Goal: Task Accomplishment & Management: Manage account settings

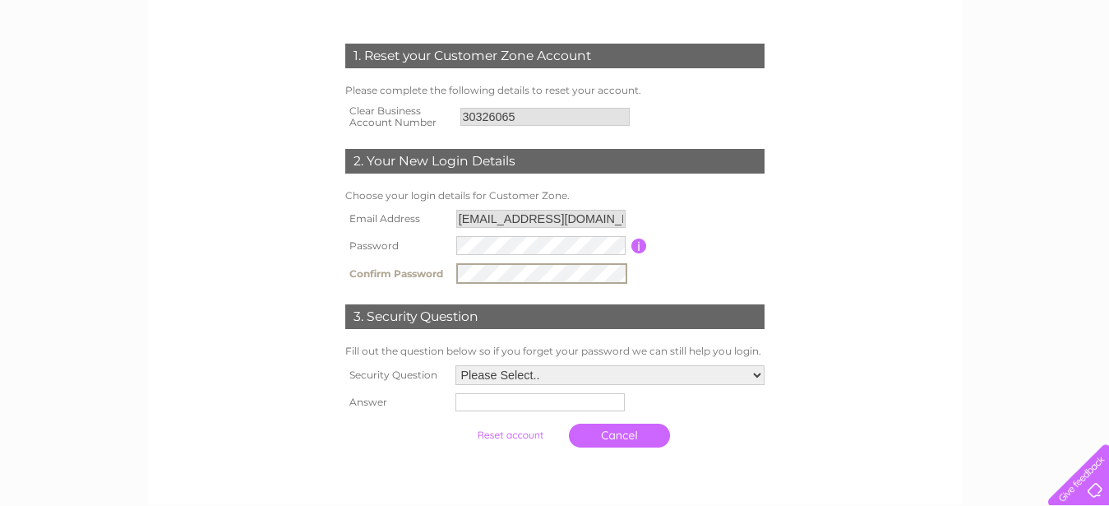
scroll to position [252, 0]
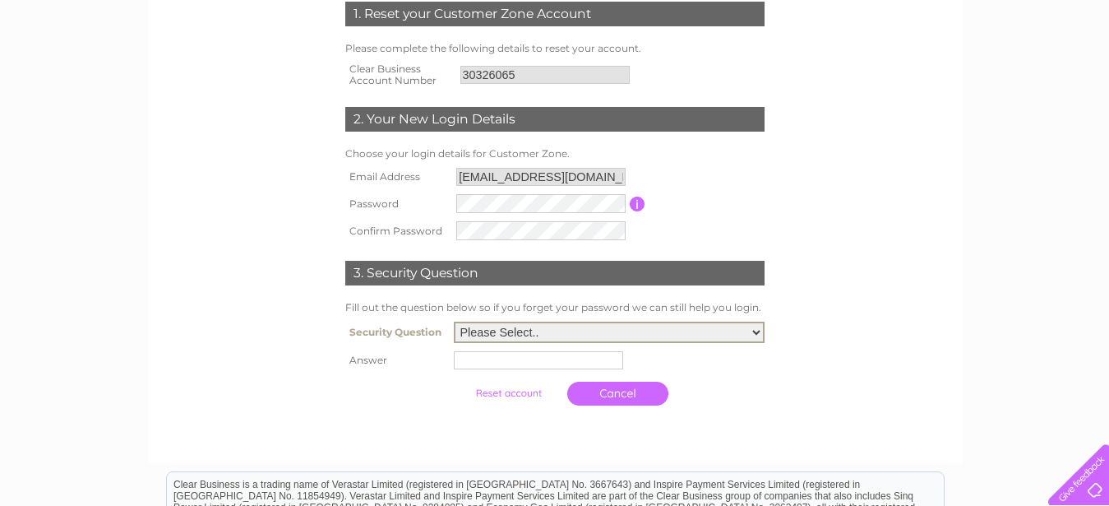
select select "5"
click option "What was the name of your first pet?" at bounding box center [0, 0] width 0 height 0
click at [520, 359] on input "text" at bounding box center [538, 360] width 169 height 18
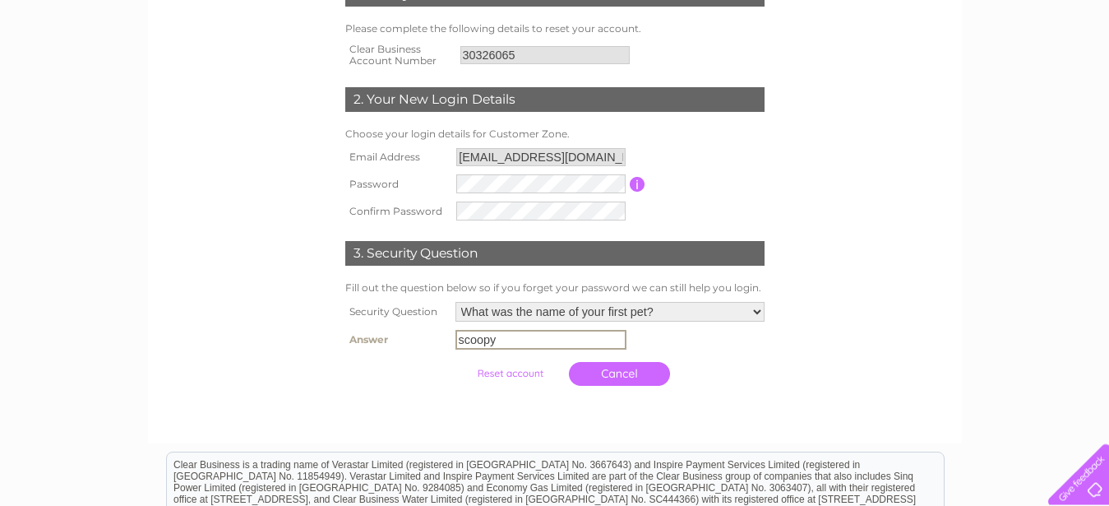
scroll to position [419, 0]
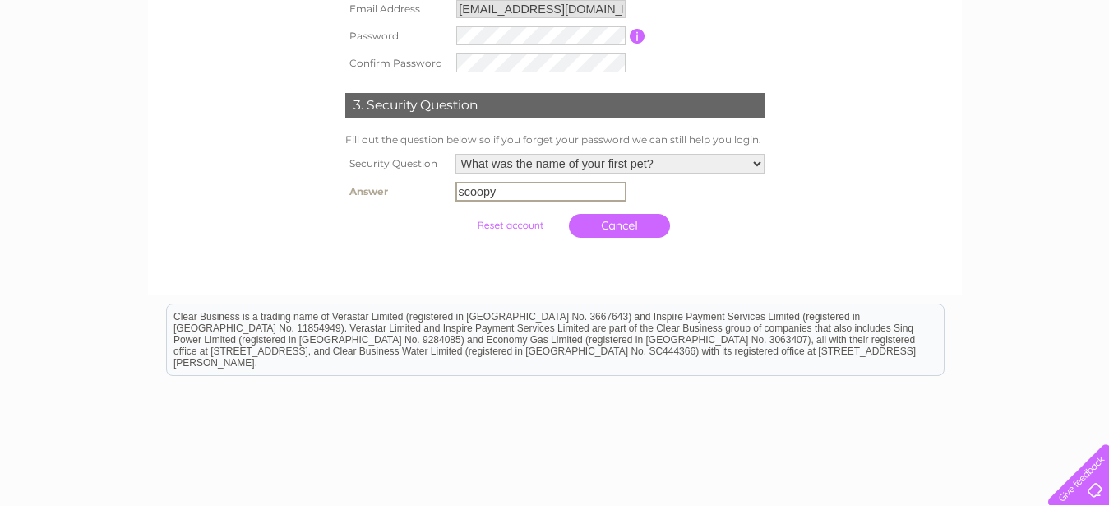
type input "scoopy"
click at [511, 224] on input "submit" at bounding box center [510, 223] width 101 height 23
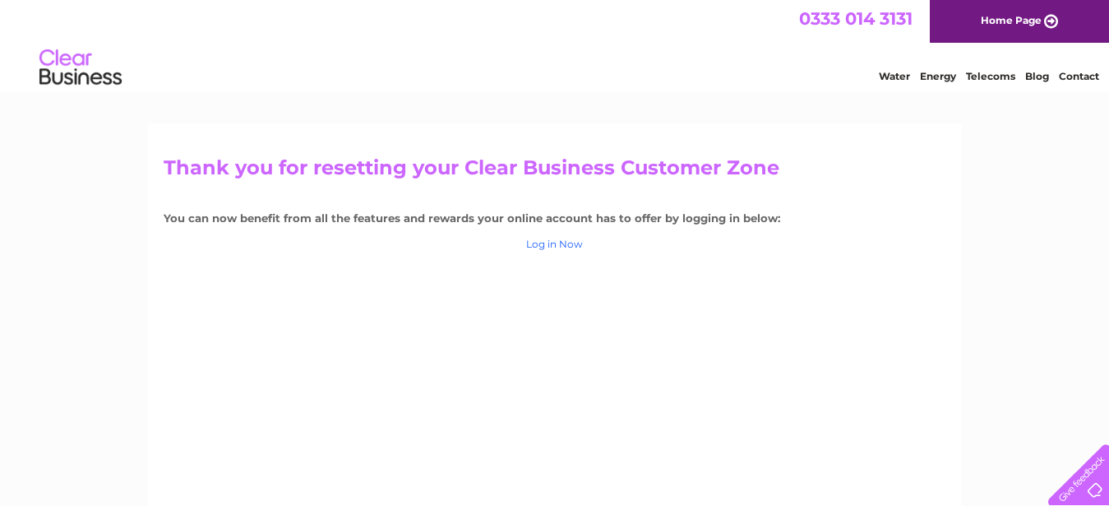
click at [572, 243] on link "Log in Now" at bounding box center [554, 244] width 57 height 12
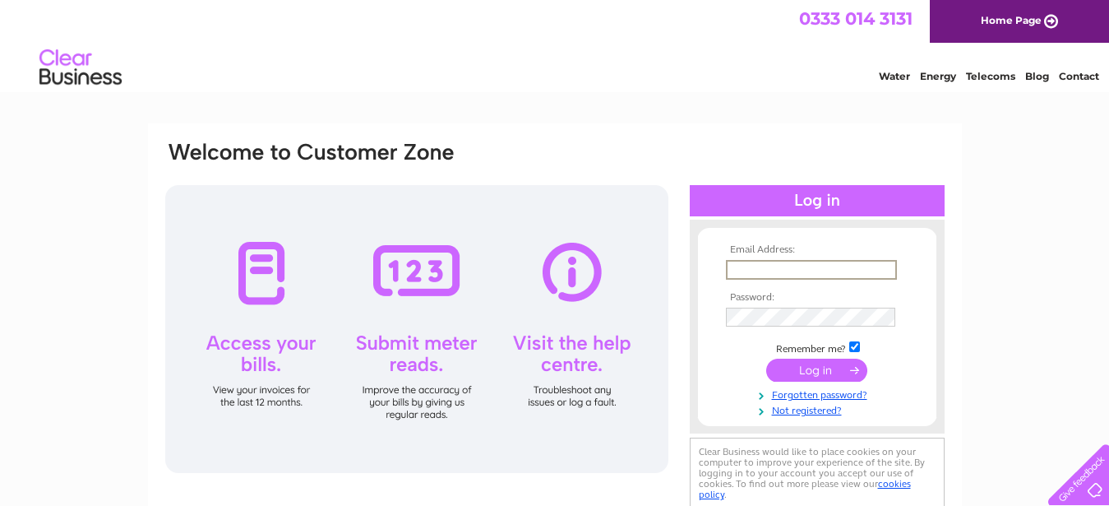
click at [794, 271] on input "text" at bounding box center [811, 270] width 171 height 20
type input "fm1404@hotmail.co.uk"
click at [812, 365] on input "submit" at bounding box center [816, 370] width 101 height 23
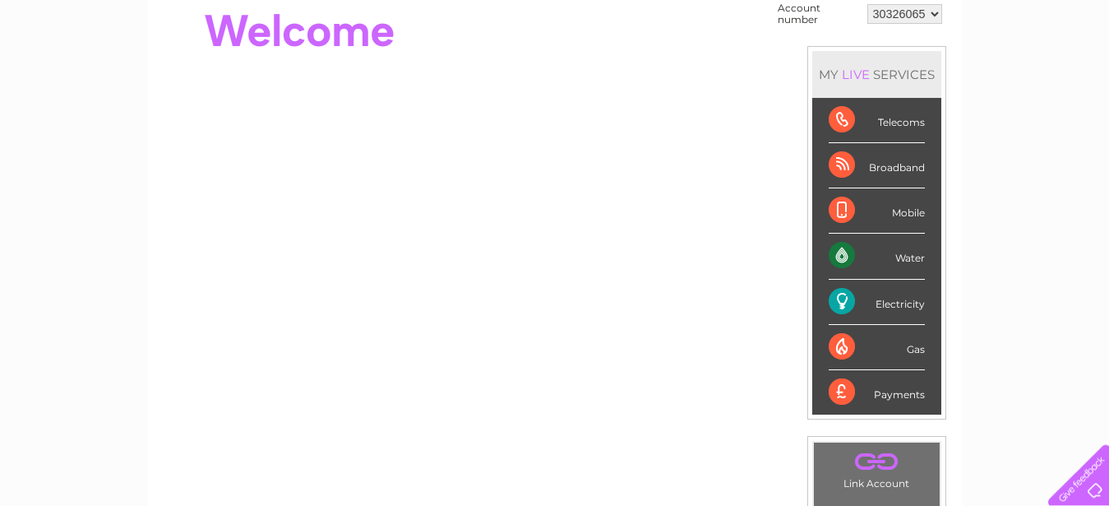
scroll to position [84, 0]
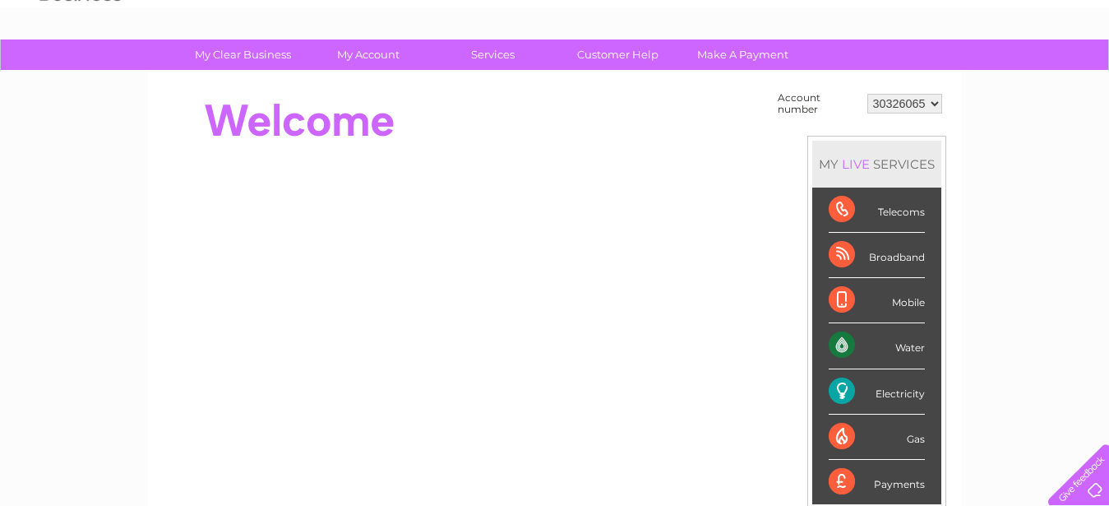
click at [868, 94] on select "30326065" at bounding box center [905, 104] width 75 height 20
click at [902, 211] on div "Telecoms" at bounding box center [877, 209] width 96 height 45
click at [840, 349] on div "Water" at bounding box center [877, 345] width 96 height 45
click at [910, 342] on div "Water" at bounding box center [877, 345] width 96 height 45
click at [889, 388] on div "Electricity" at bounding box center [877, 391] width 96 height 45
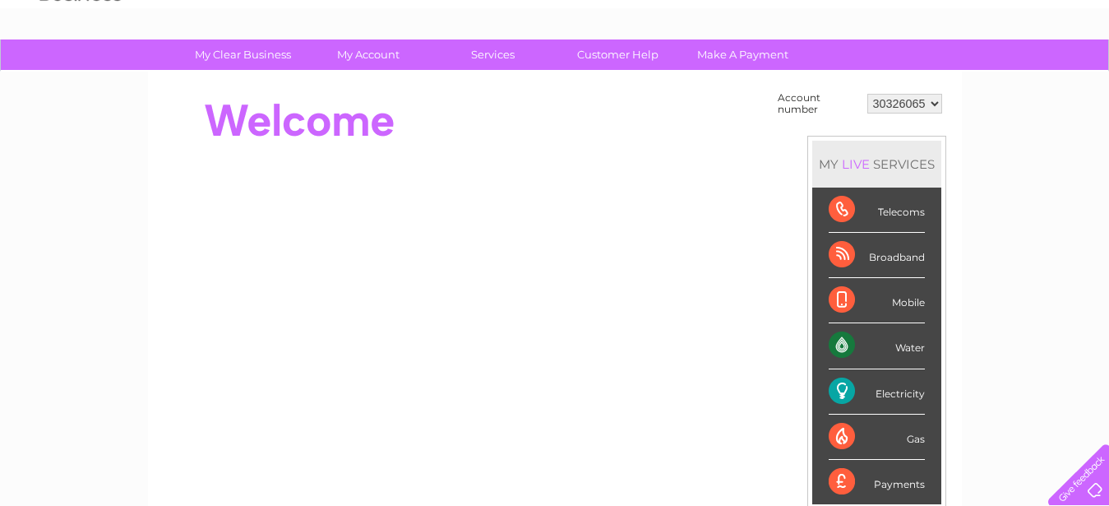
click at [849, 391] on div "Electricity" at bounding box center [877, 391] width 96 height 45
drag, startPoint x: 905, startPoint y: 432, endPoint x: 848, endPoint y: 439, distance: 57.2
click at [902, 433] on div "Gas" at bounding box center [877, 436] width 96 height 45
click at [842, 439] on div "Gas" at bounding box center [877, 436] width 96 height 45
drag, startPoint x: 891, startPoint y: 486, endPoint x: 909, endPoint y: 488, distance: 17.4
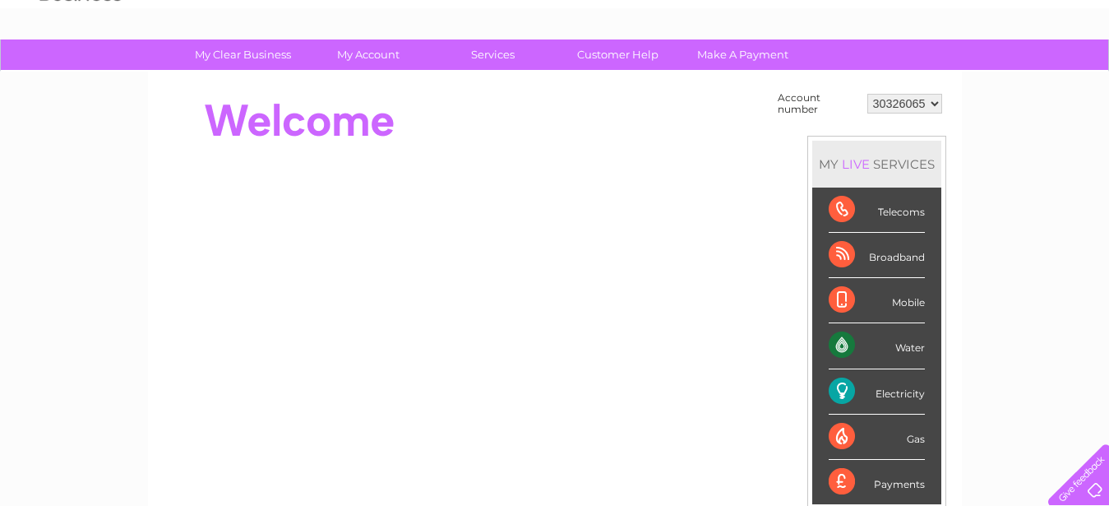
click at [909, 488] on div "Payments" at bounding box center [877, 482] width 96 height 44
click at [853, 482] on div "Payments" at bounding box center [877, 482] width 96 height 44
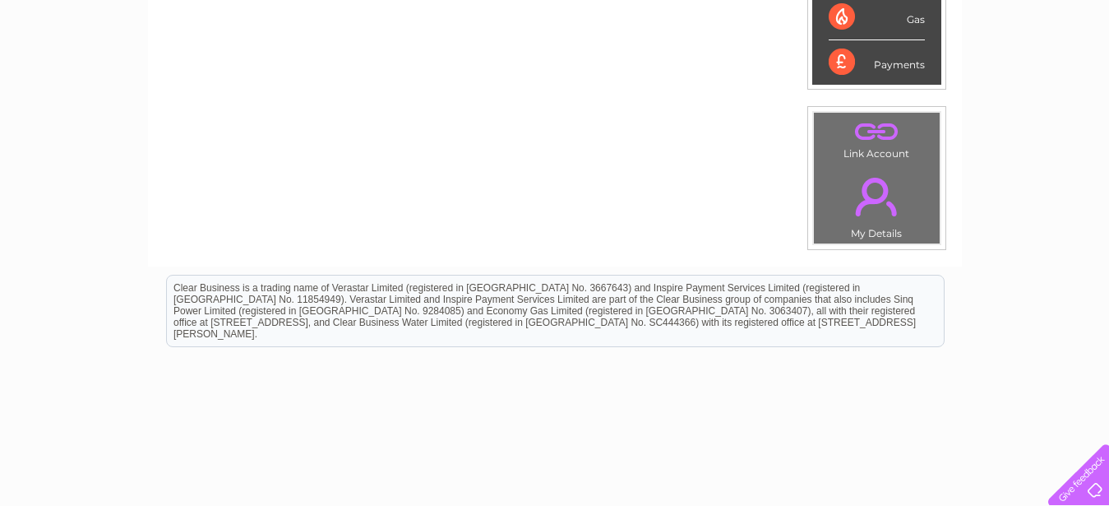
scroll to position [0, 0]
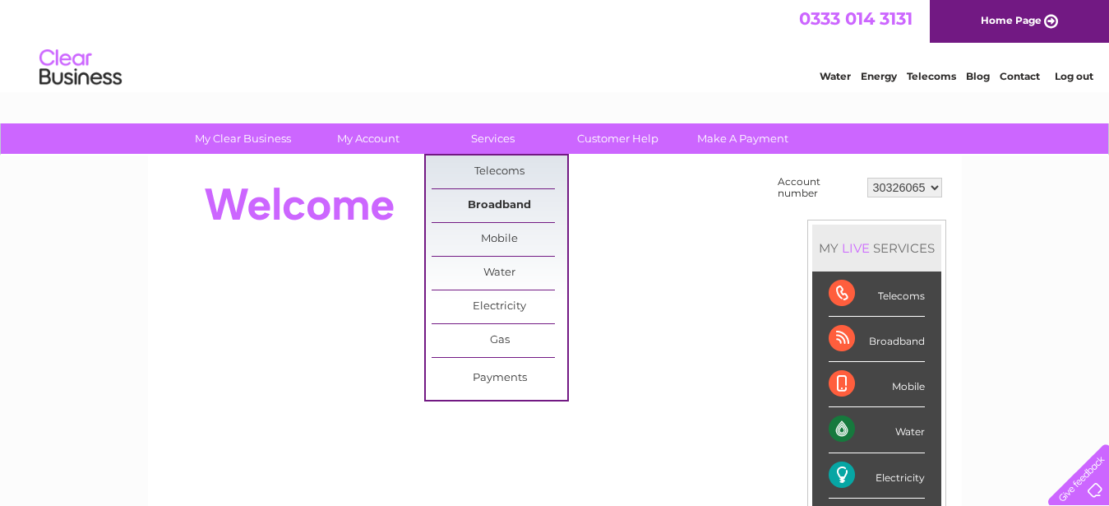
click at [499, 204] on link "Broadband" at bounding box center [500, 205] width 136 height 33
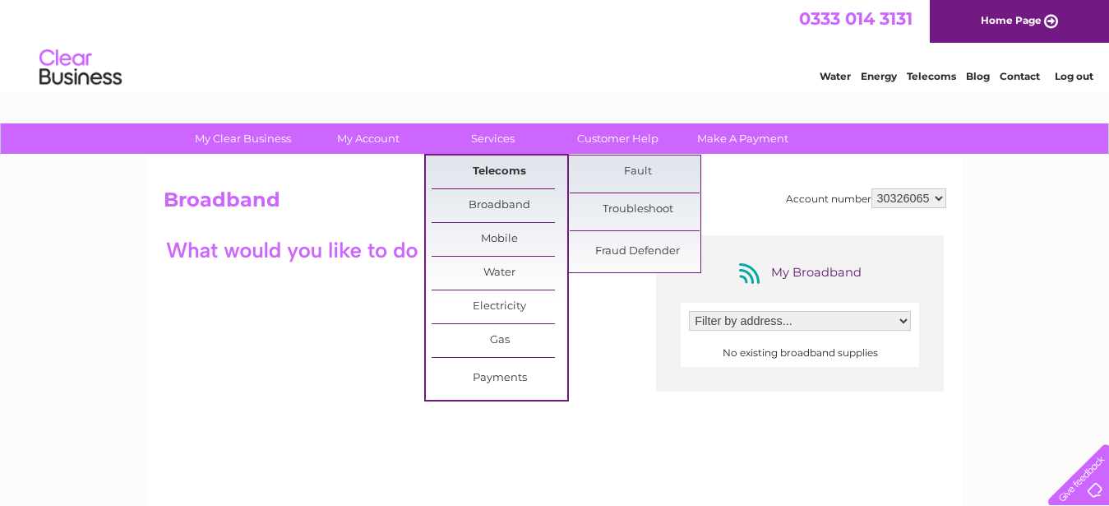
click at [502, 172] on link "Telecoms" at bounding box center [500, 171] width 136 height 33
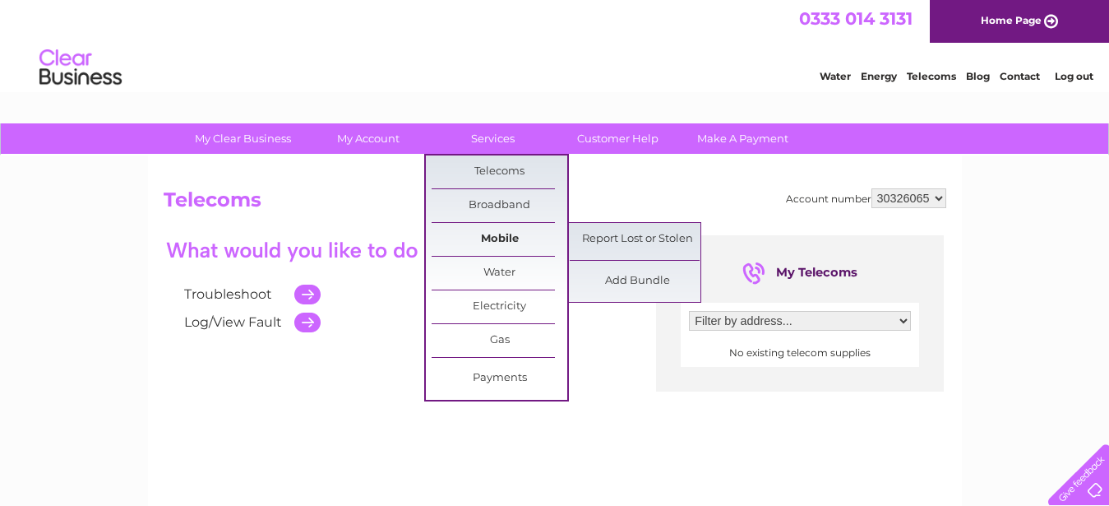
click at [504, 242] on link "Mobile" at bounding box center [500, 239] width 136 height 33
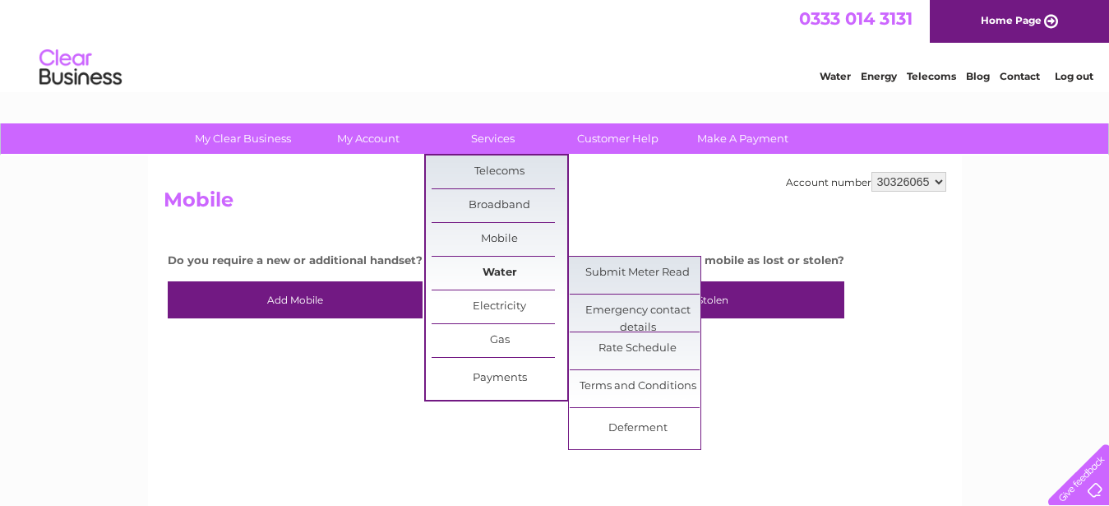
click at [511, 266] on link "Water" at bounding box center [500, 273] width 136 height 33
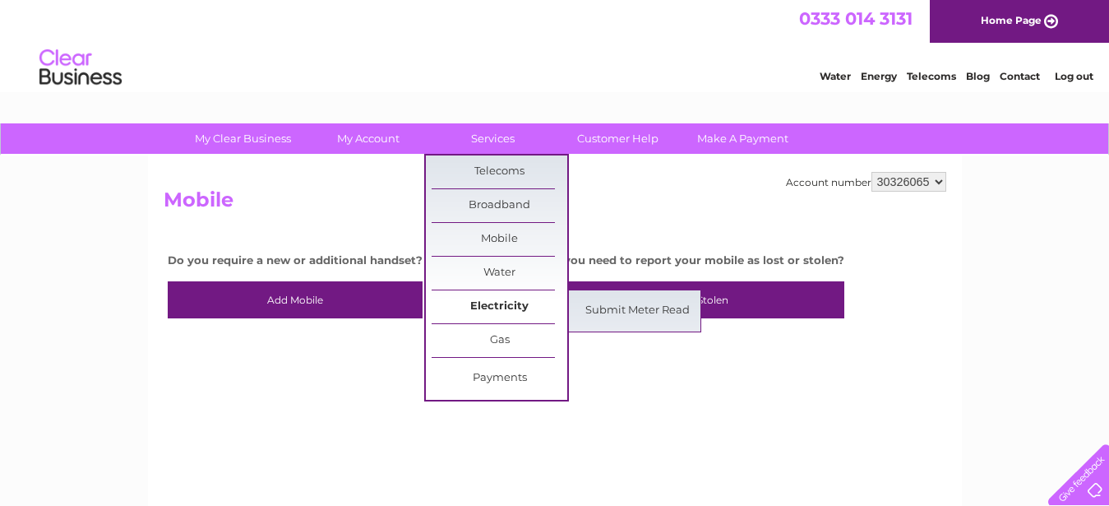
click at [517, 304] on link "Electricity" at bounding box center [500, 306] width 136 height 33
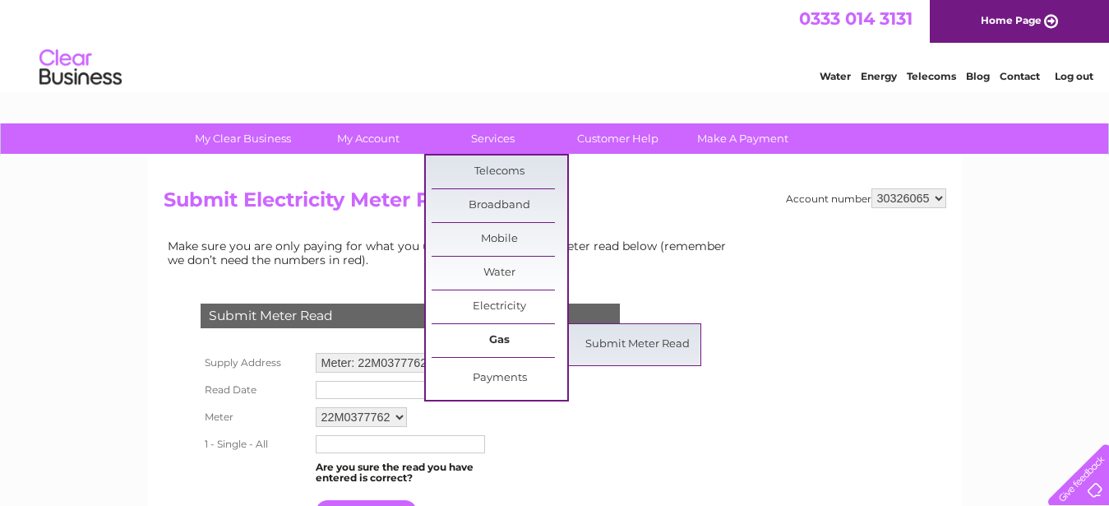
click at [512, 336] on link "Gas" at bounding box center [500, 340] width 136 height 33
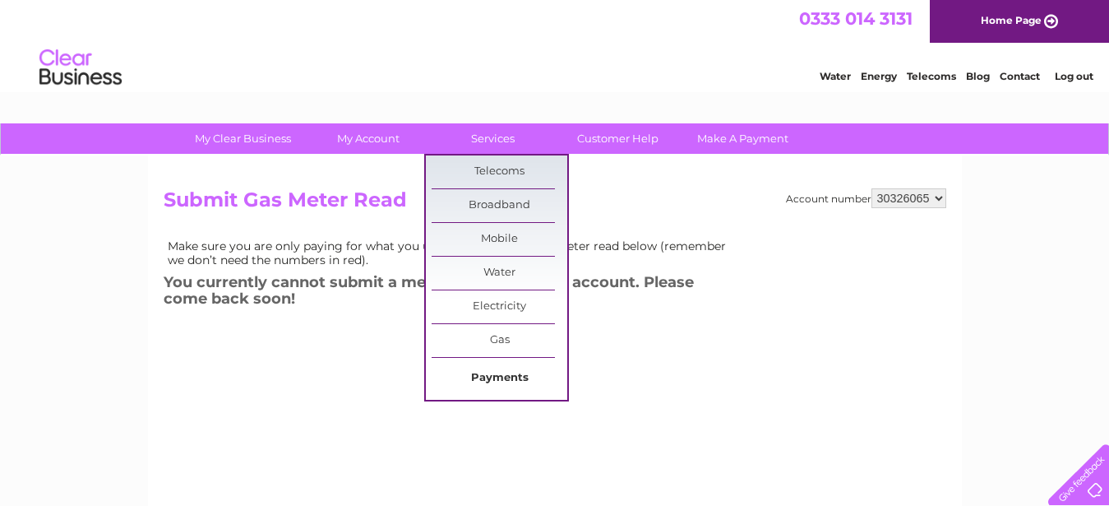
click at [511, 372] on link "Payments" at bounding box center [500, 378] width 136 height 33
click at [507, 372] on link "Payments" at bounding box center [500, 378] width 136 height 33
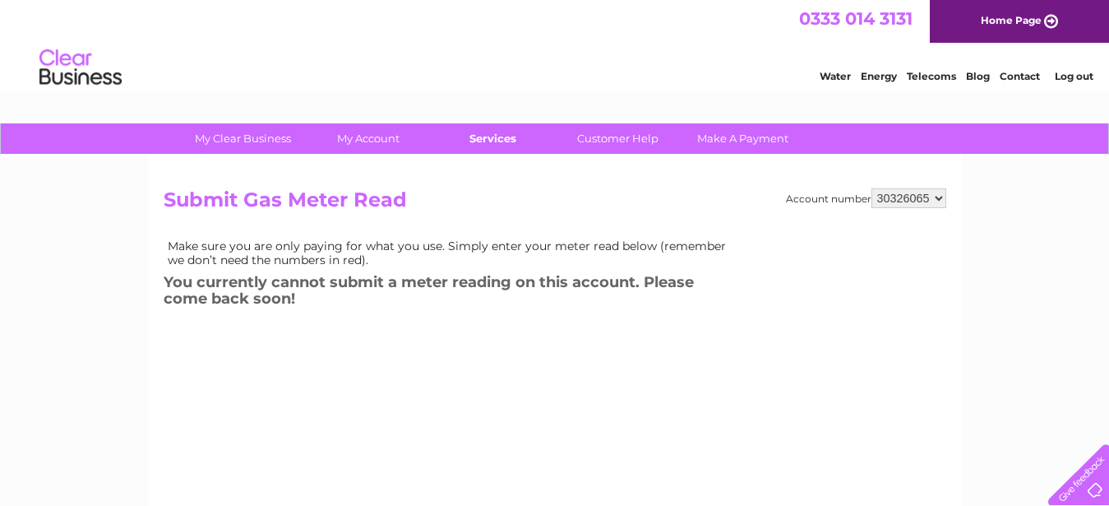
click at [495, 137] on link "Services" at bounding box center [493, 138] width 136 height 30
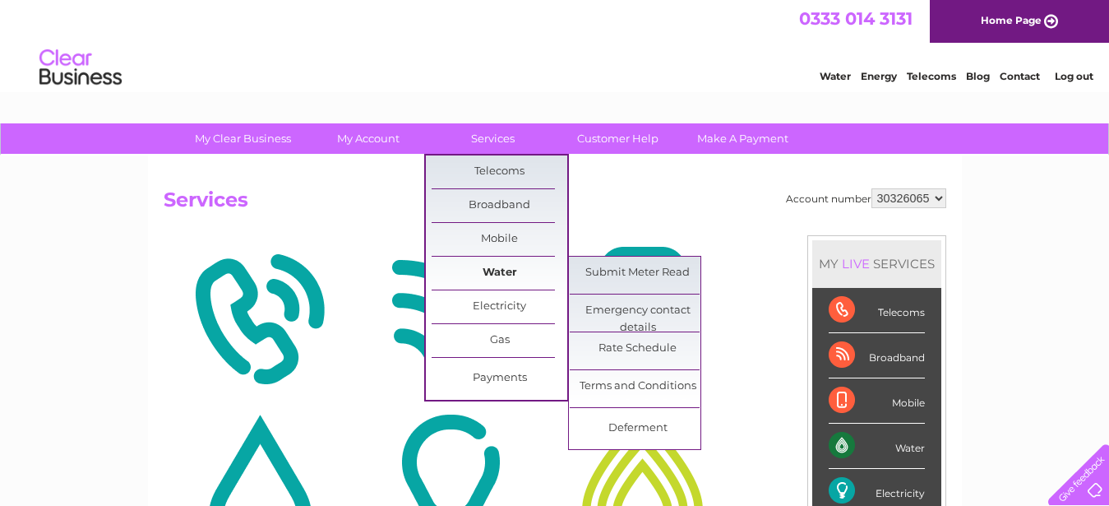
click at [506, 266] on link "Water" at bounding box center [500, 273] width 136 height 33
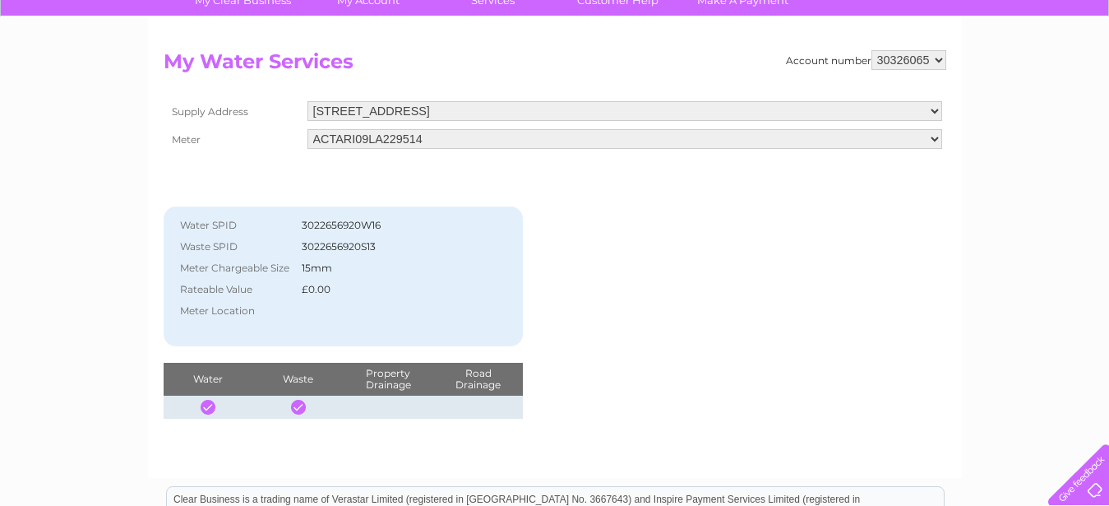
scroll to position [84, 0]
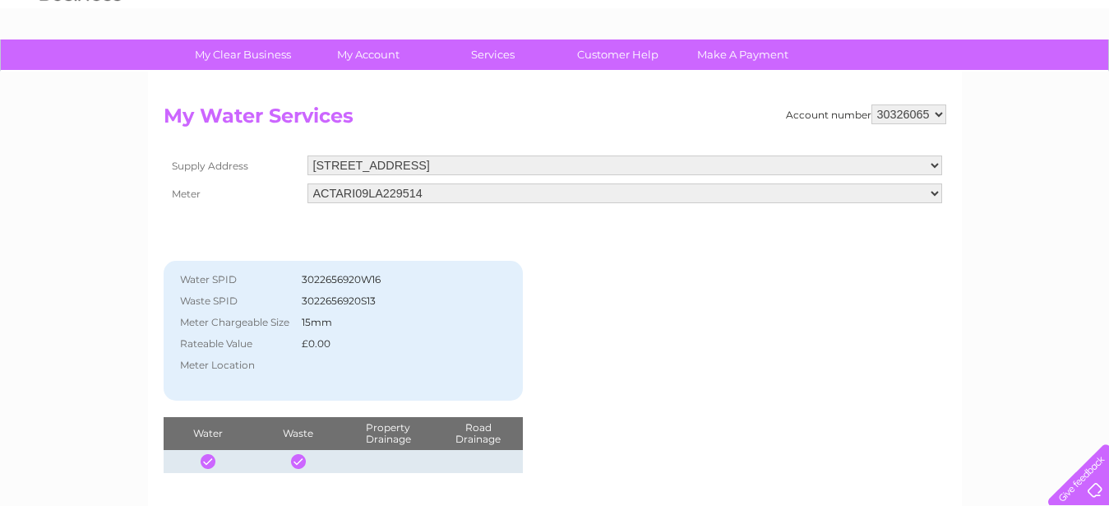
click at [308, 183] on select "ACTARI09LA229514" at bounding box center [625, 193] width 635 height 20
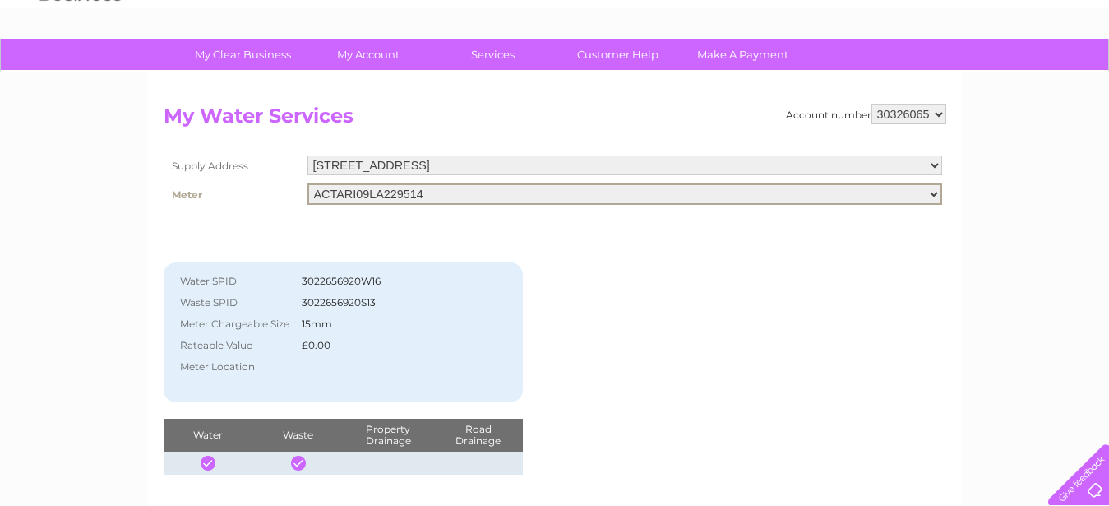
click at [420, 175] on td "3 Oxford Road, Middlesbrough, TS5 5DY" at bounding box center [624, 165] width 643 height 28
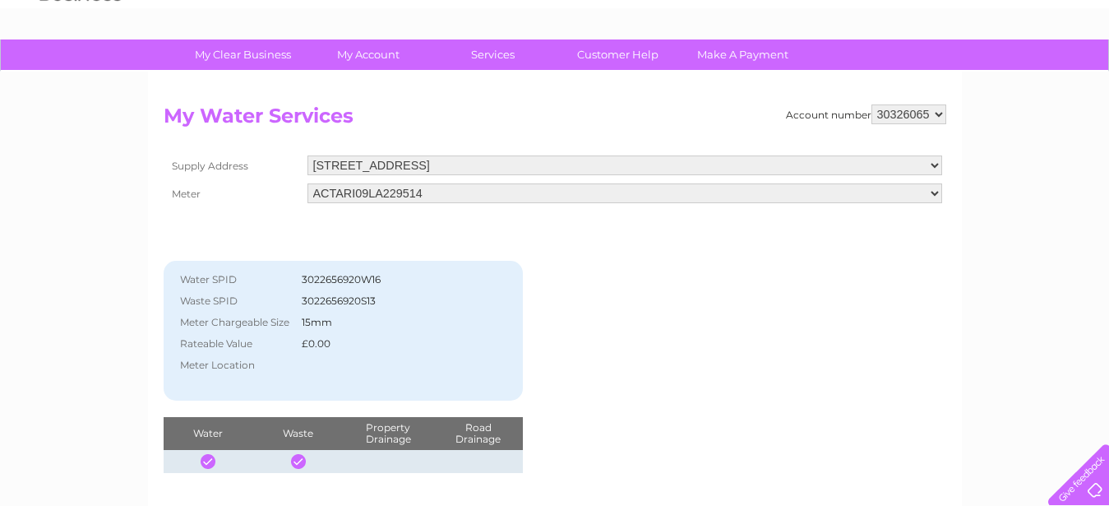
click at [308, 155] on select "3 Oxford Road, Middlesbrough, TS5 5DY" at bounding box center [625, 165] width 635 height 20
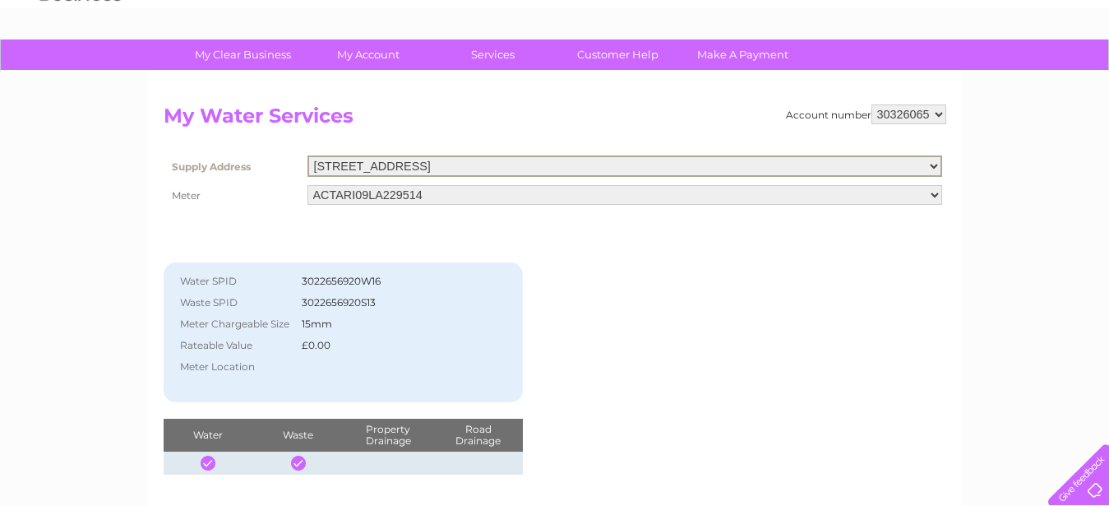
click at [491, 172] on select "3 Oxford Road, Middlesbrough, TS5 5DY" at bounding box center [625, 165] width 635 height 21
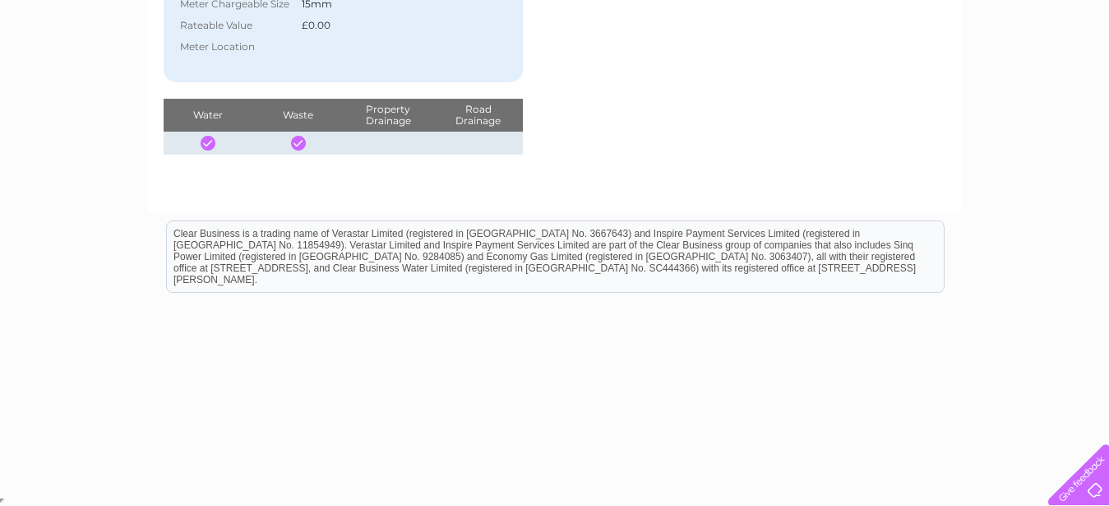
scroll to position [0, 0]
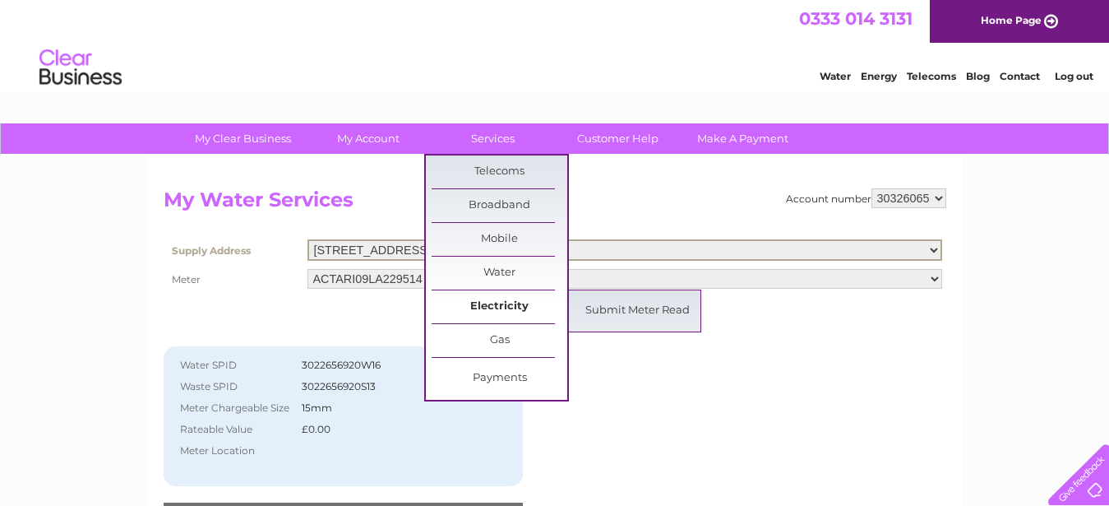
click at [503, 299] on link "Electricity" at bounding box center [500, 306] width 136 height 33
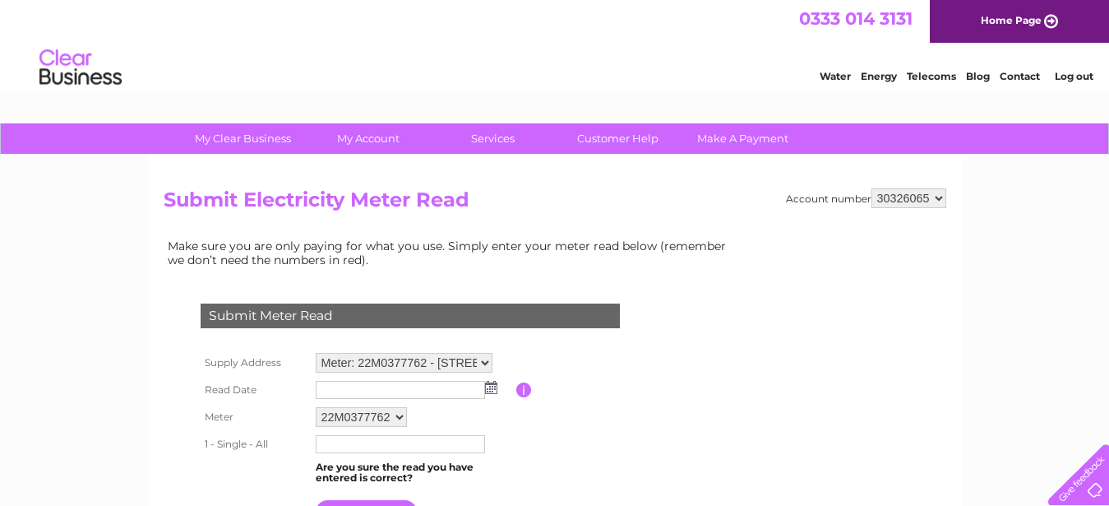
scroll to position [419, 0]
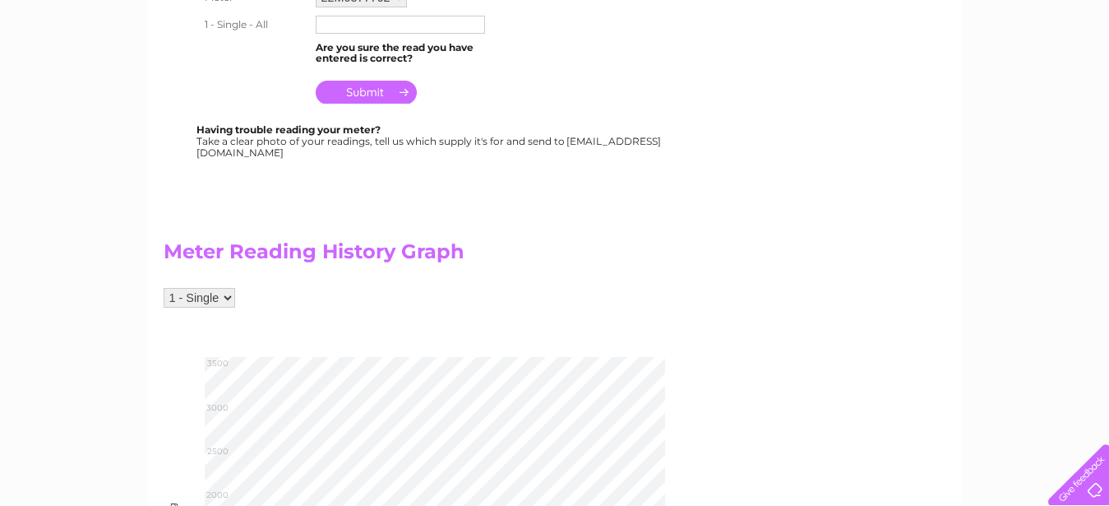
click at [164, 288] on select "1 - Single" at bounding box center [200, 298] width 72 height 20
click at [138, 223] on div "My Clear Business Login Details My Details My Preferences Link Account My Accou…" at bounding box center [554, 357] width 1109 height 1307
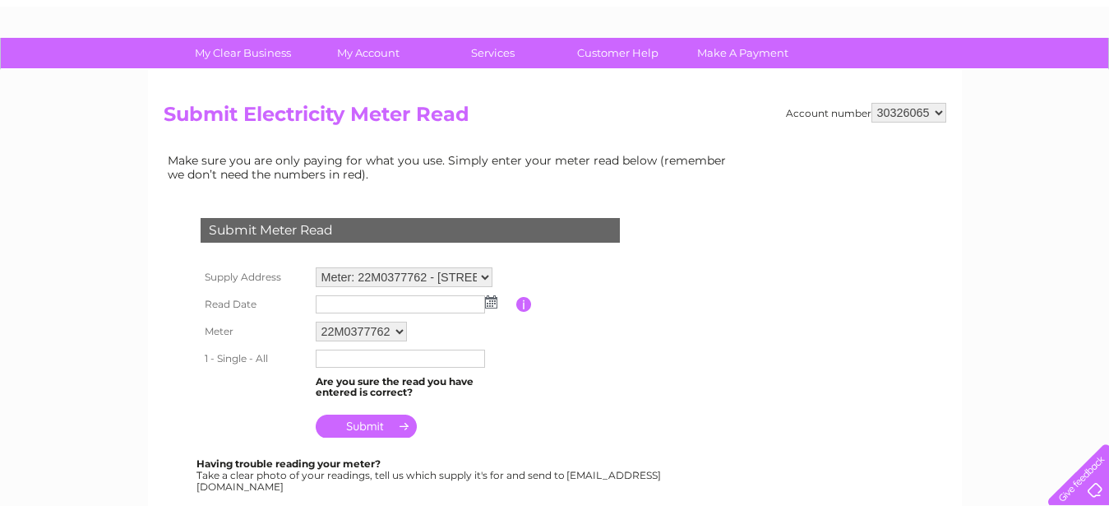
scroll to position [84, 0]
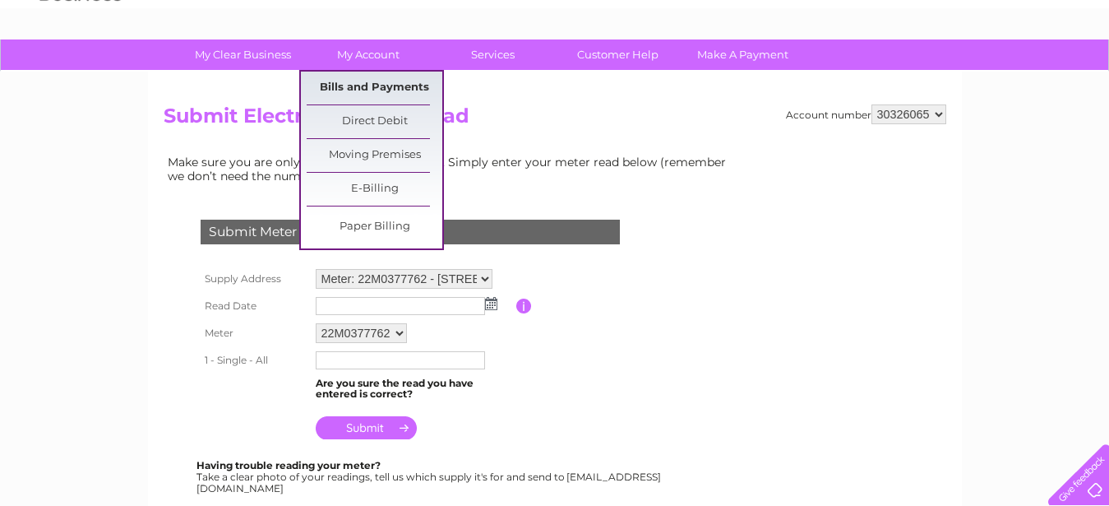
click at [370, 85] on link "Bills and Payments" at bounding box center [375, 88] width 136 height 33
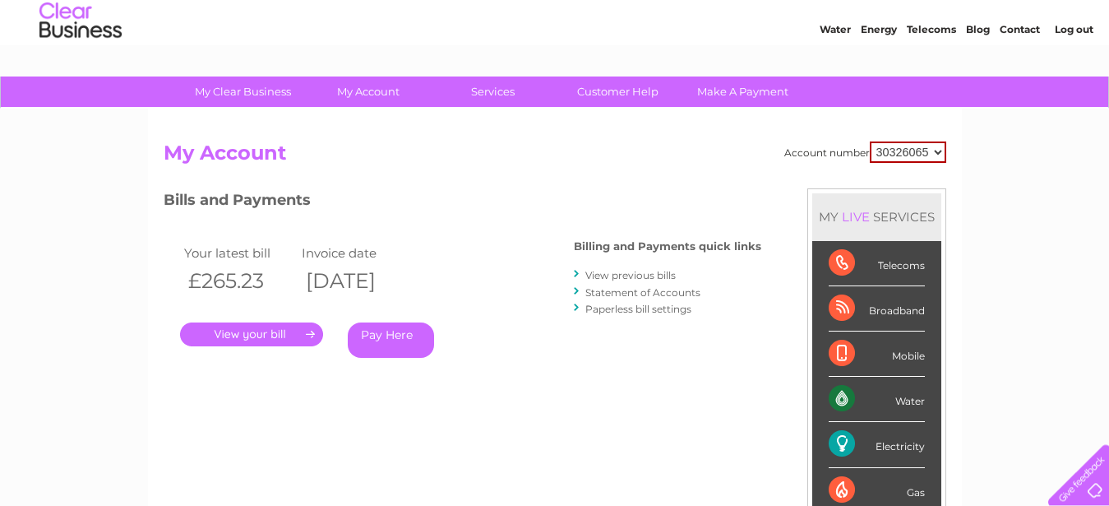
scroll to position [84, 0]
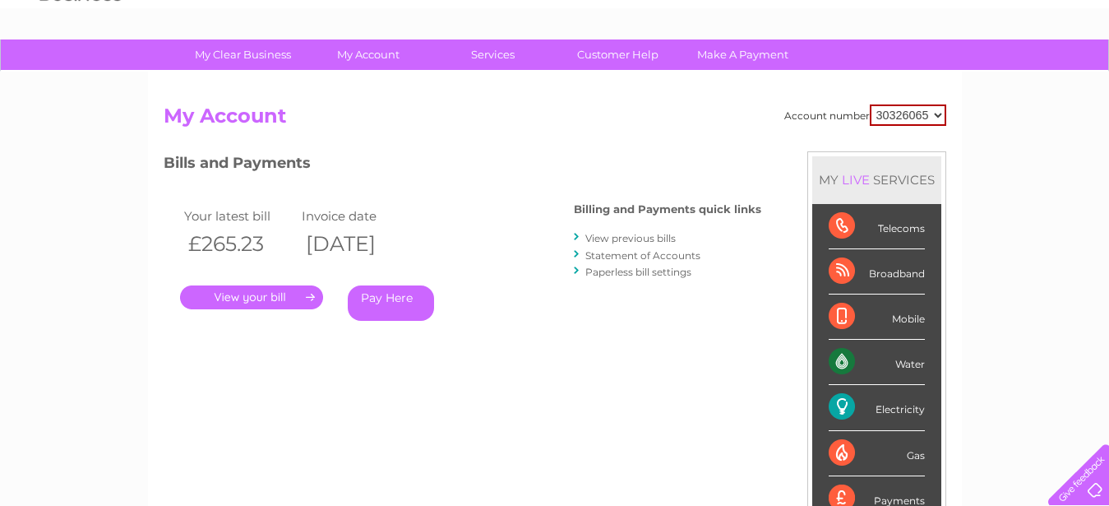
click at [632, 257] on link "Statement of Accounts" at bounding box center [642, 255] width 115 height 12
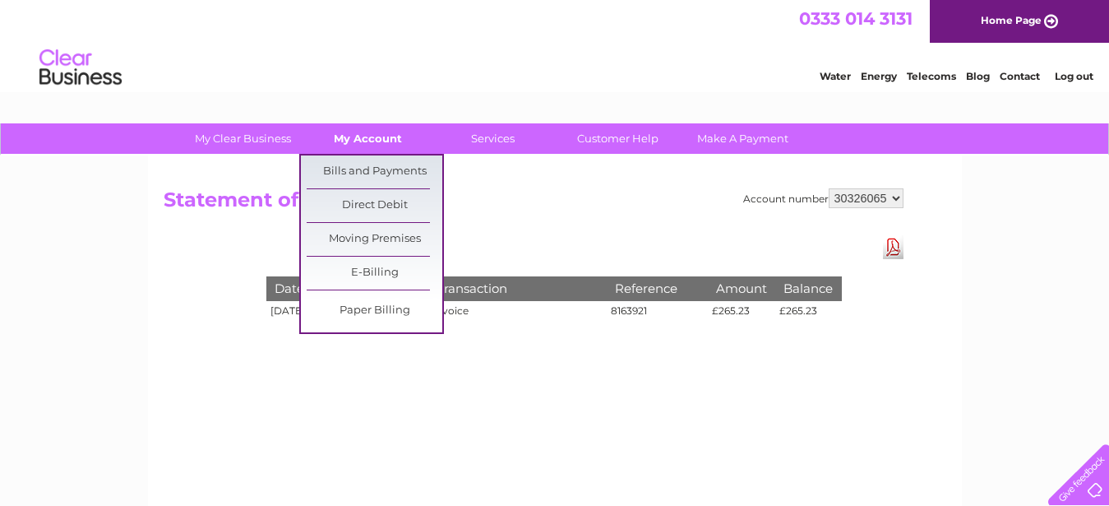
click at [364, 140] on link "My Account" at bounding box center [368, 138] width 136 height 30
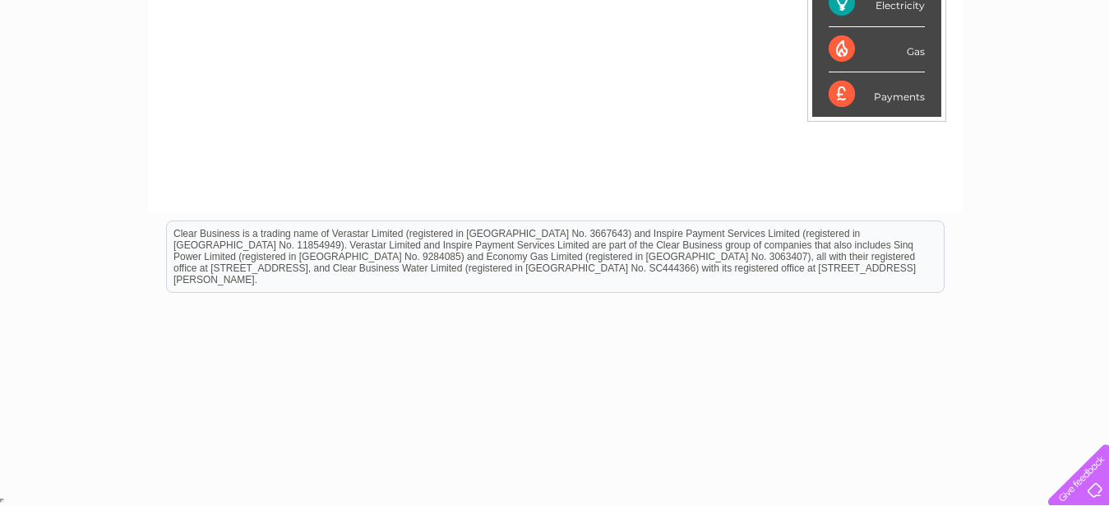
scroll to position [68, 0]
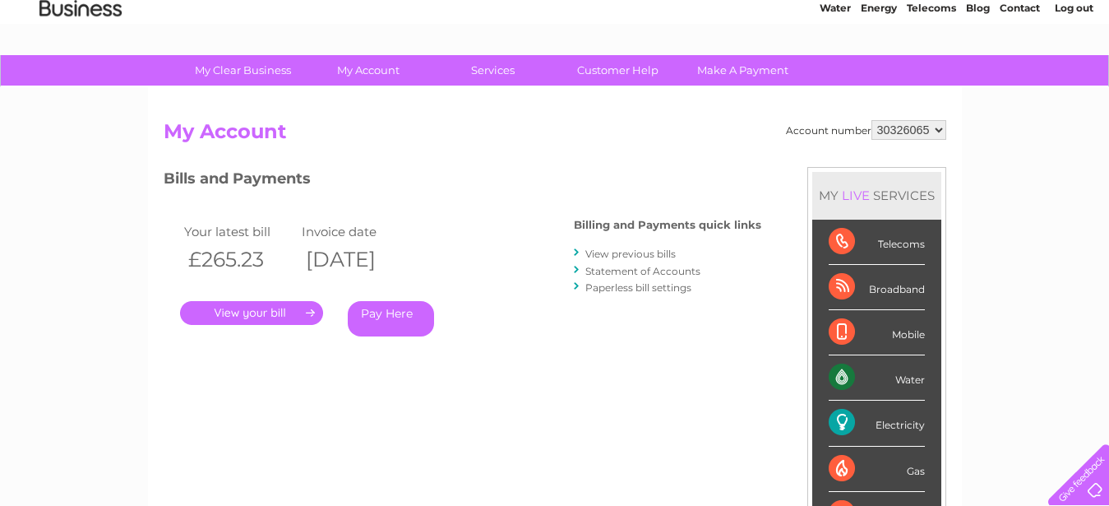
click at [267, 308] on link "." at bounding box center [251, 313] width 143 height 24
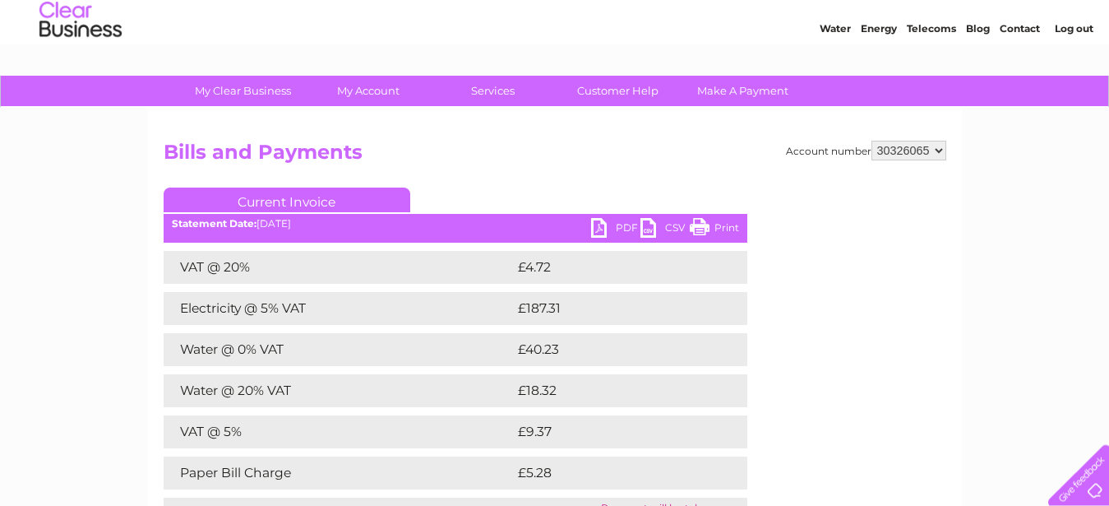
scroll to position [84, 0]
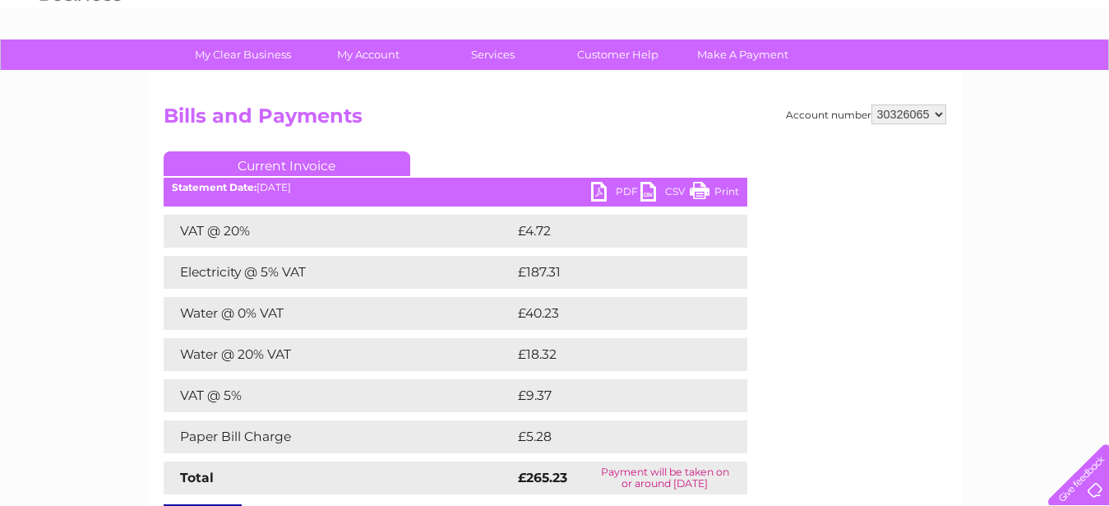
click at [599, 196] on link "PDF" at bounding box center [615, 194] width 49 height 24
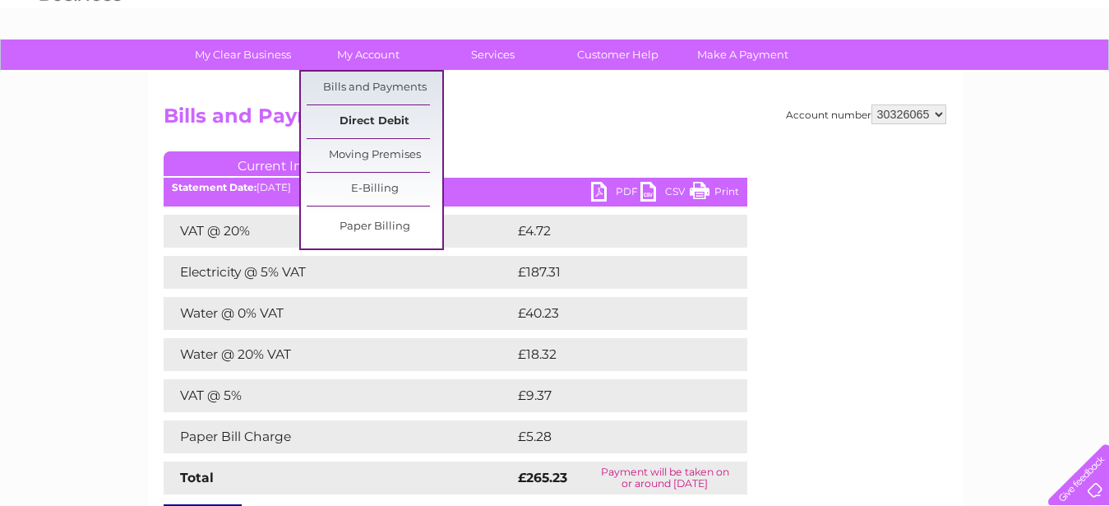
click at [373, 131] on link "Direct Debit" at bounding box center [375, 121] width 136 height 33
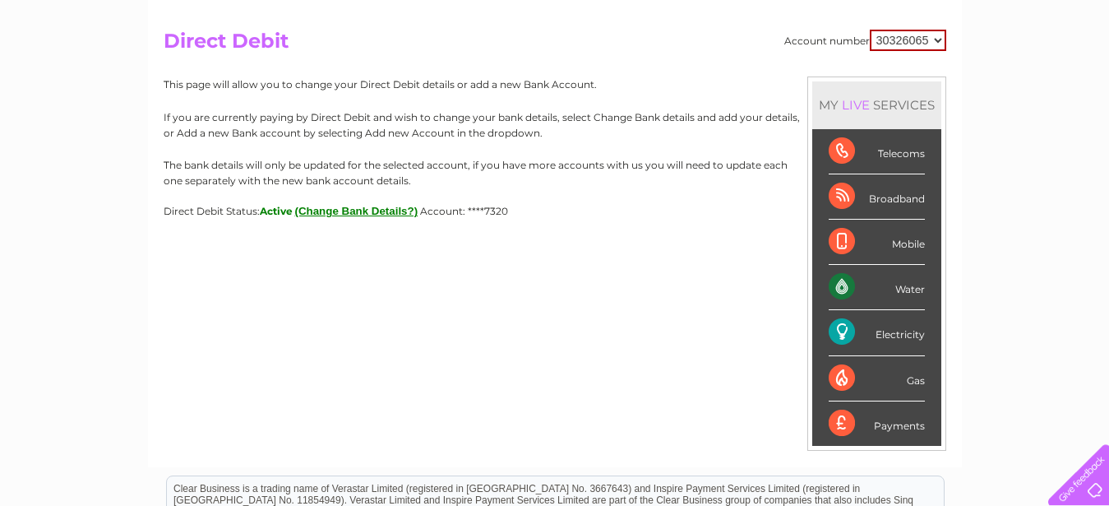
scroll to position [84, 0]
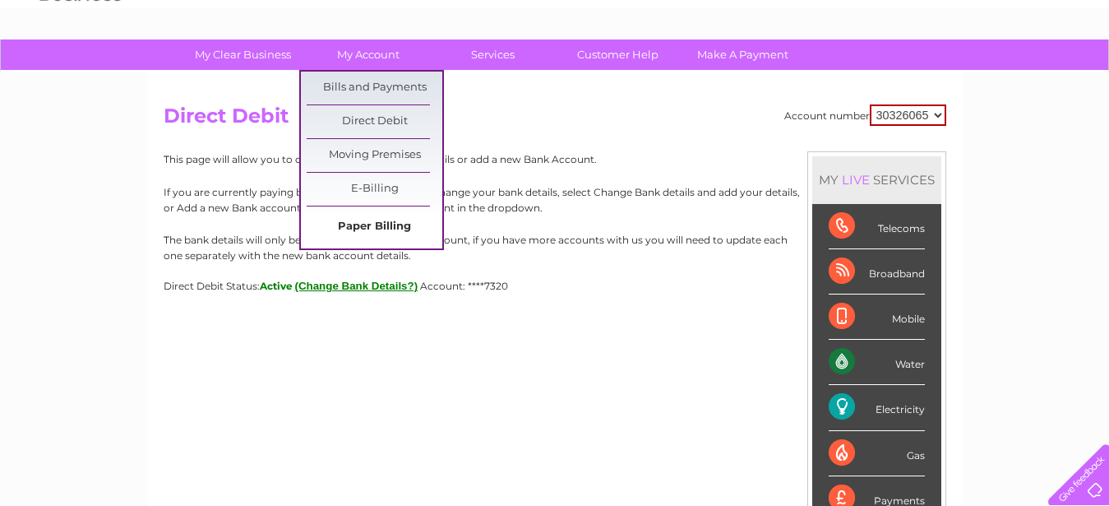
click at [380, 223] on link "Paper Billing" at bounding box center [375, 227] width 136 height 33
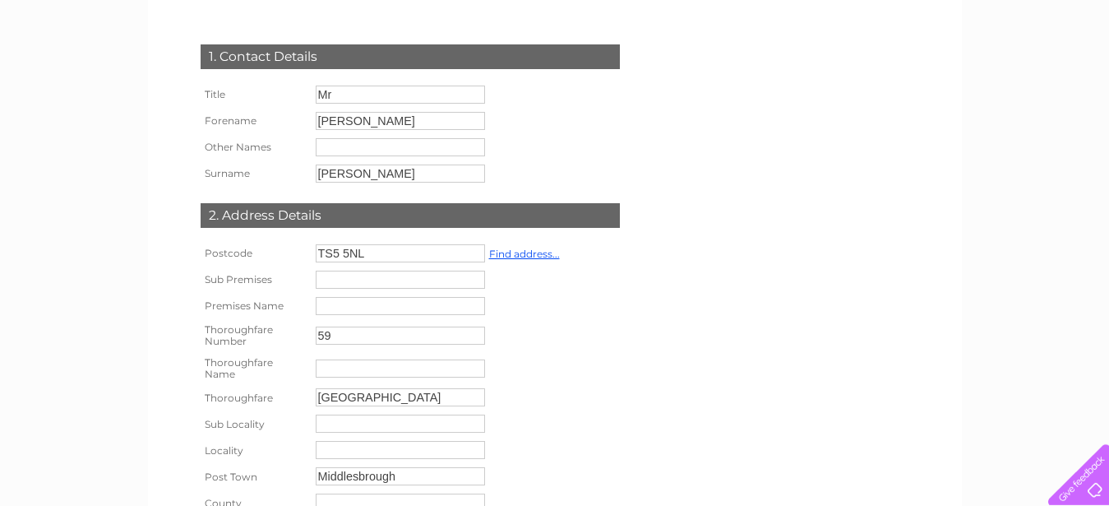
scroll to position [84, 0]
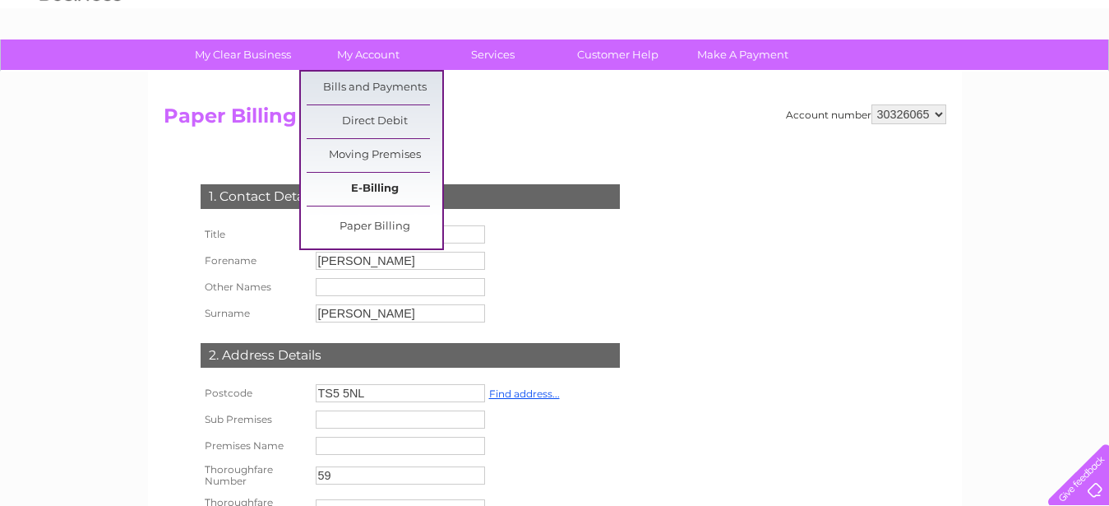
click at [373, 187] on link "E-Billing" at bounding box center [375, 189] width 136 height 33
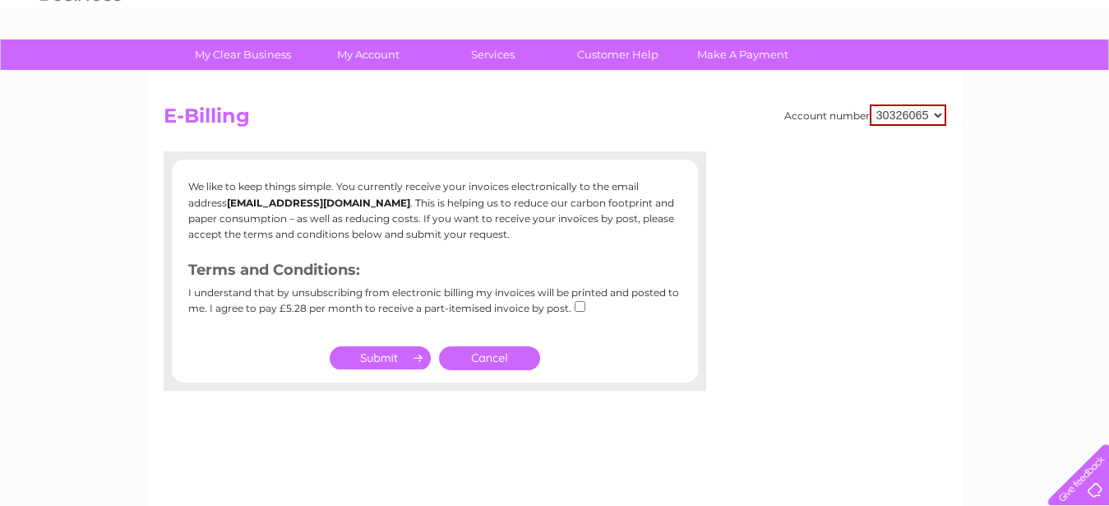
click at [516, 356] on link "Cancel" at bounding box center [489, 358] width 101 height 24
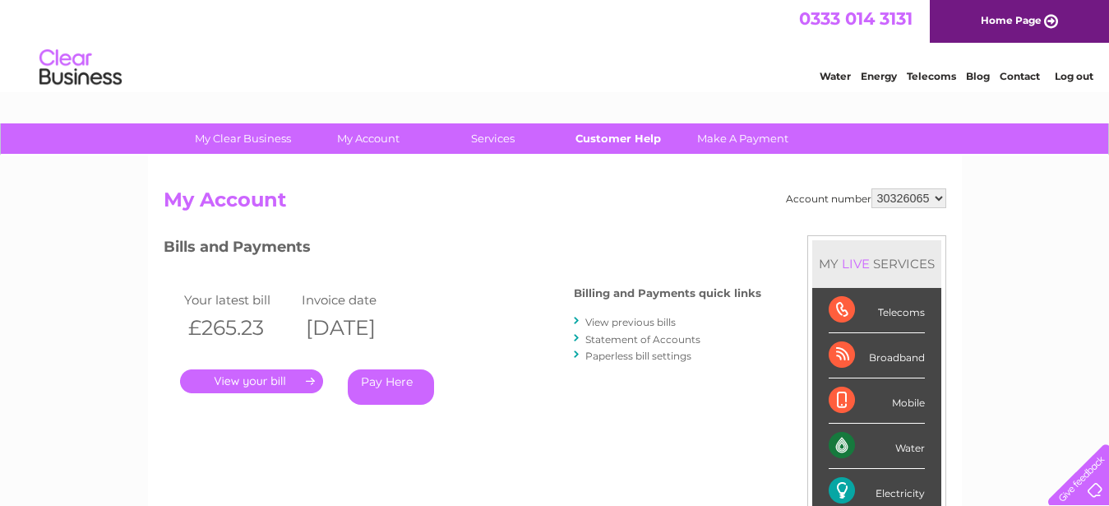
click at [622, 146] on link "Customer Help" at bounding box center [618, 138] width 136 height 30
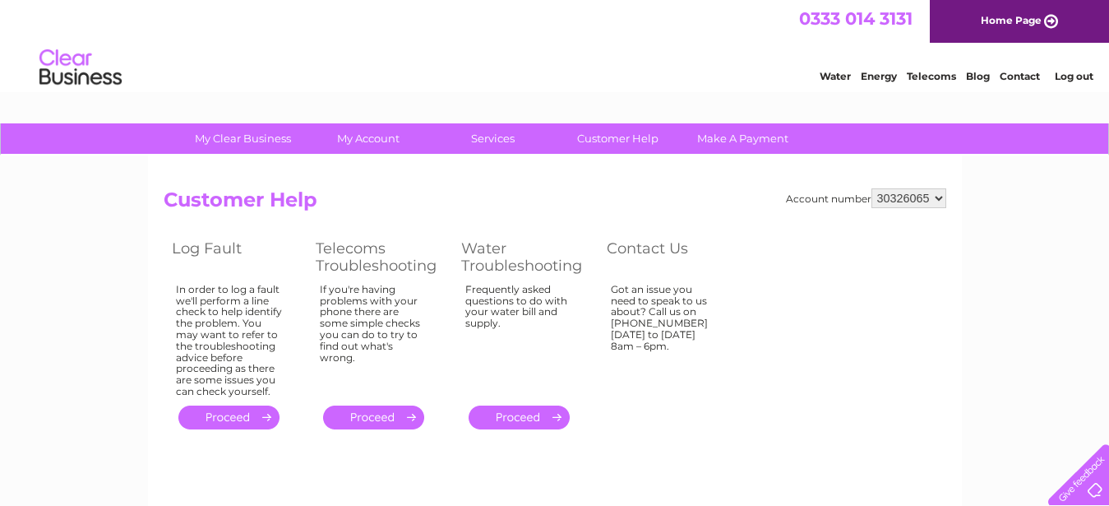
click at [1014, 16] on link "Home Page" at bounding box center [1019, 21] width 179 height 43
click at [1079, 82] on link "Log out" at bounding box center [1074, 76] width 39 height 12
